Goal: Task Accomplishment & Management: Use online tool/utility

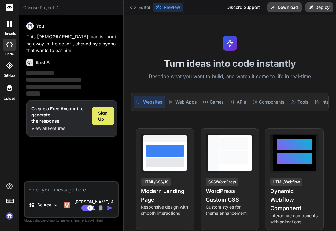
click at [111, 114] on div "Sign Up" at bounding box center [103, 116] width 22 height 18
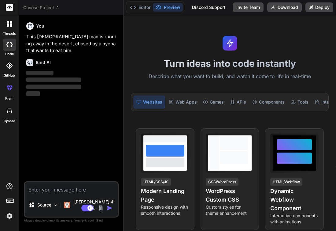
click at [15, 28] on div at bounding box center [9, 23] width 13 height 13
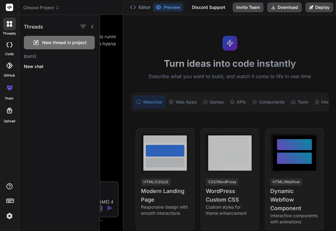
click at [15, 28] on div at bounding box center [9, 23] width 13 height 13
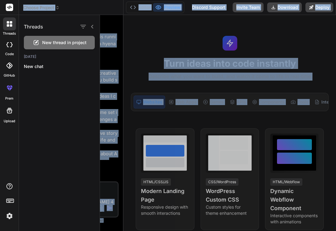
drag, startPoint x: 334, startPoint y: 67, endPoint x: 343, endPoint y: 91, distance: 25.5
click at [336, 91] on html "threads code GitHub prem Upload Threads New thread in project [DATE] New chat C…" at bounding box center [168, 115] width 336 height 231
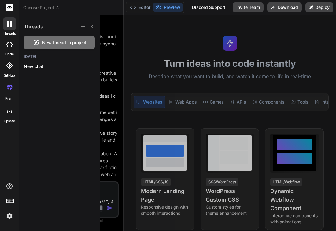
click at [13, 7] on div at bounding box center [9, 7] width 19 height 15
click at [145, 36] on div at bounding box center [218, 123] width 236 height 216
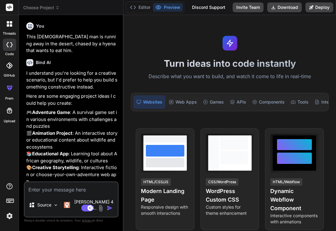
click at [9, 199] on rect at bounding box center [9, 199] width 1 height 1
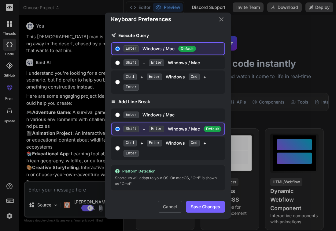
click at [9, 199] on div "Keyboard Preferences Execute Query Enter Windows / Mac Default Shift + Enter Wi…" at bounding box center [168, 115] width 336 height 231
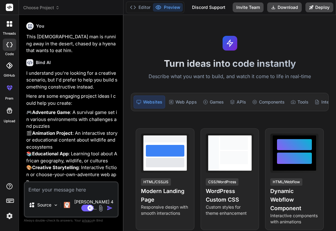
click at [8, 22] on icon at bounding box center [8, 22] width 2 height 2
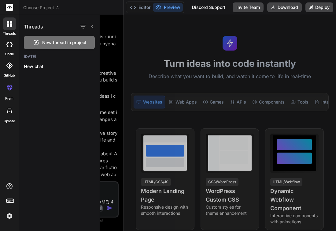
click at [8, 22] on icon at bounding box center [8, 22] width 2 height 2
click at [140, 4] on button "Editor" at bounding box center [140, 7] width 25 height 9
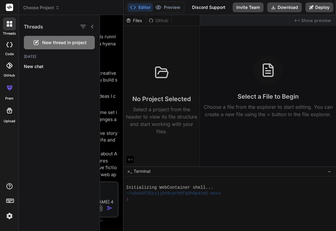
click at [139, 5] on button "Editor" at bounding box center [140, 7] width 25 height 9
click at [174, 10] on button "Preview" at bounding box center [168, 7] width 30 height 9
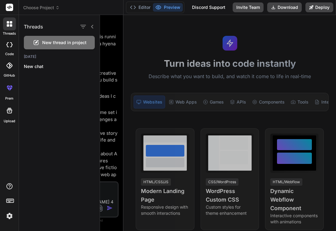
click at [188, 5] on div "Editor Preview Discord Support Invite Team Download Deploy" at bounding box center [230, 7] width 213 height 15
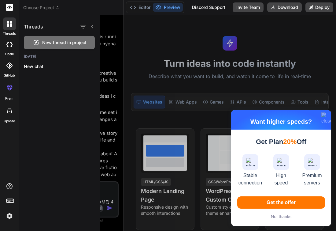
type textarea "x"
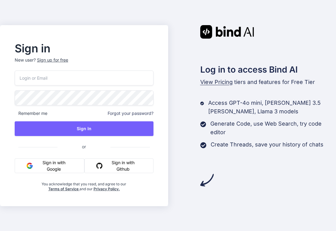
click at [61, 166] on button "Sign in with Google" at bounding box center [50, 165] width 70 height 15
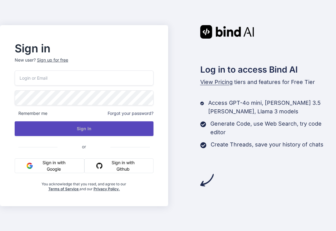
click at [90, 131] on button "Sign In" at bounding box center [84, 128] width 139 height 15
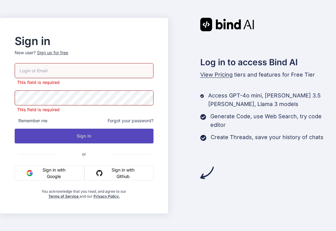
click at [54, 141] on button "Sign In" at bounding box center [84, 135] width 139 height 15
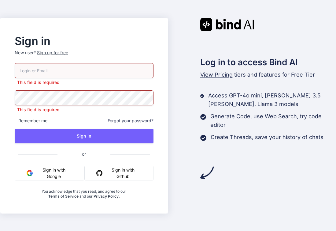
click at [50, 169] on button "Sign in with Google" at bounding box center [50, 172] width 70 height 15
